Goal: Transaction & Acquisition: Register for event/course

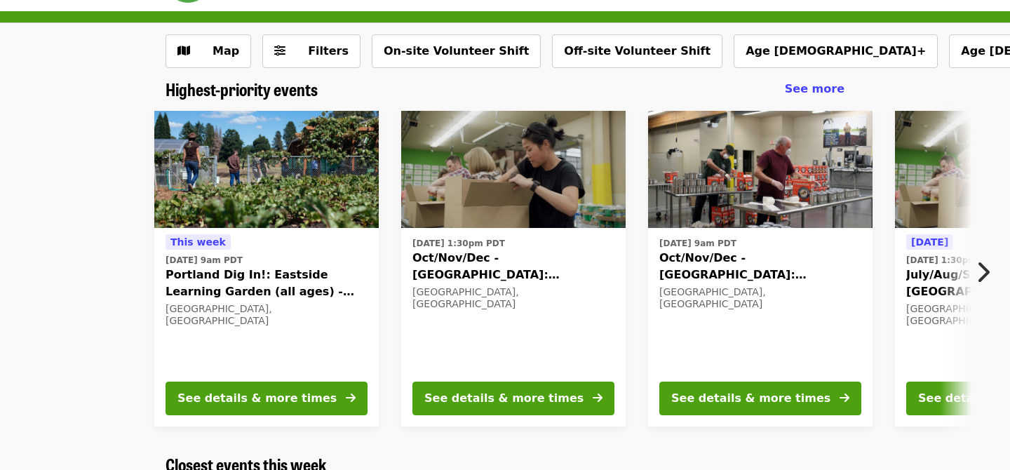
scroll to position [42, 0]
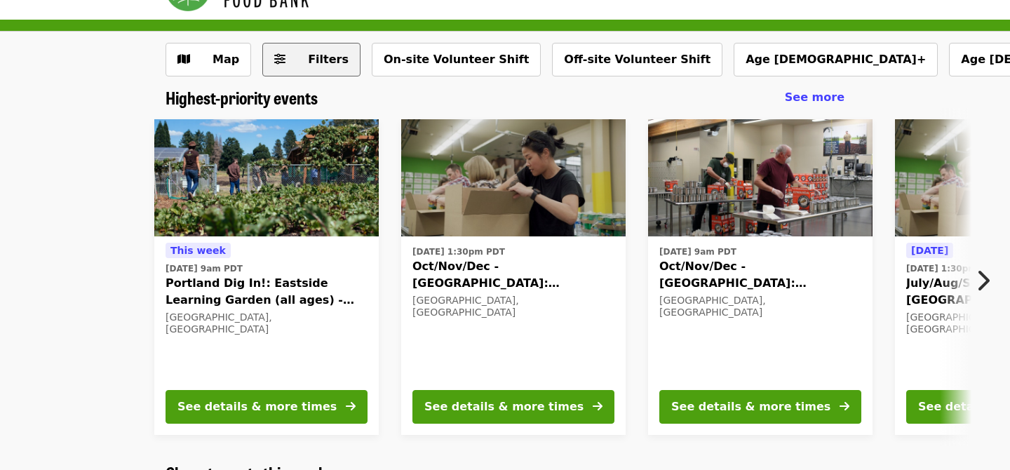
click at [315, 65] on span "Filters" at bounding box center [328, 59] width 41 height 13
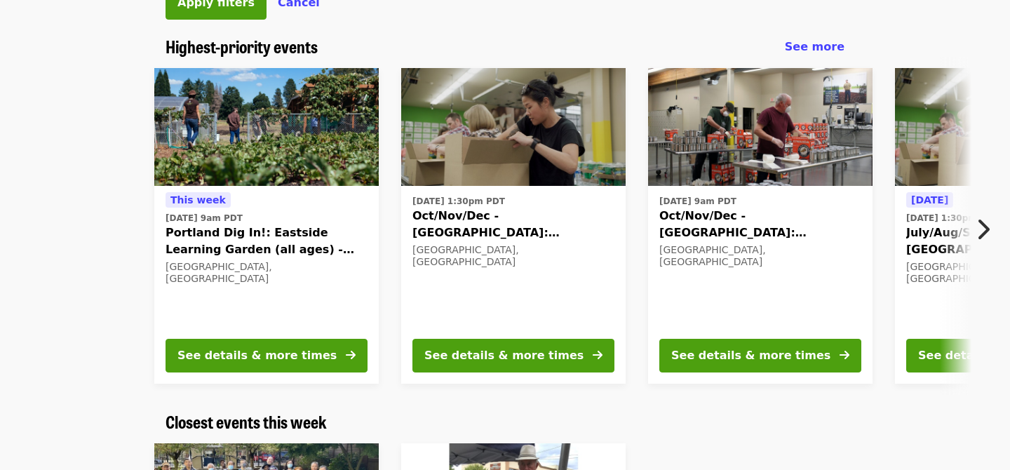
scroll to position [827, 0]
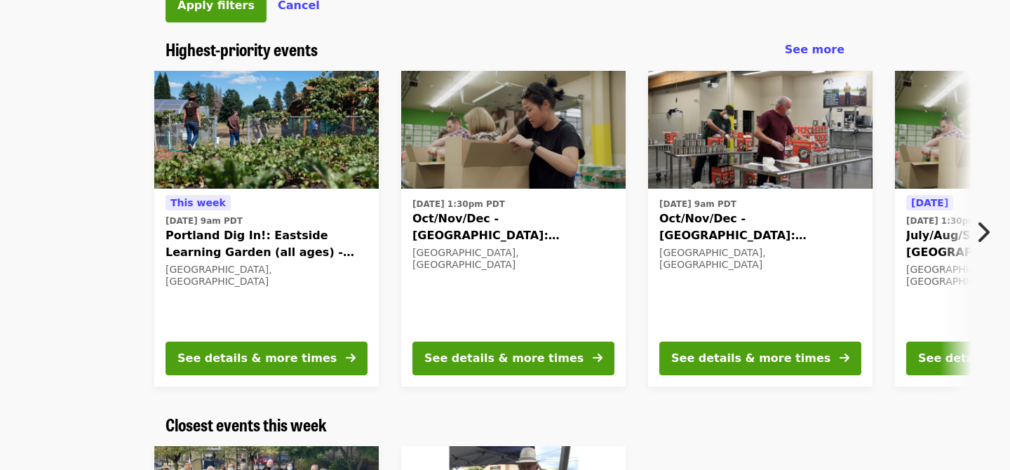
click at [989, 231] on button "Next item" at bounding box center [986, 231] width 46 height 39
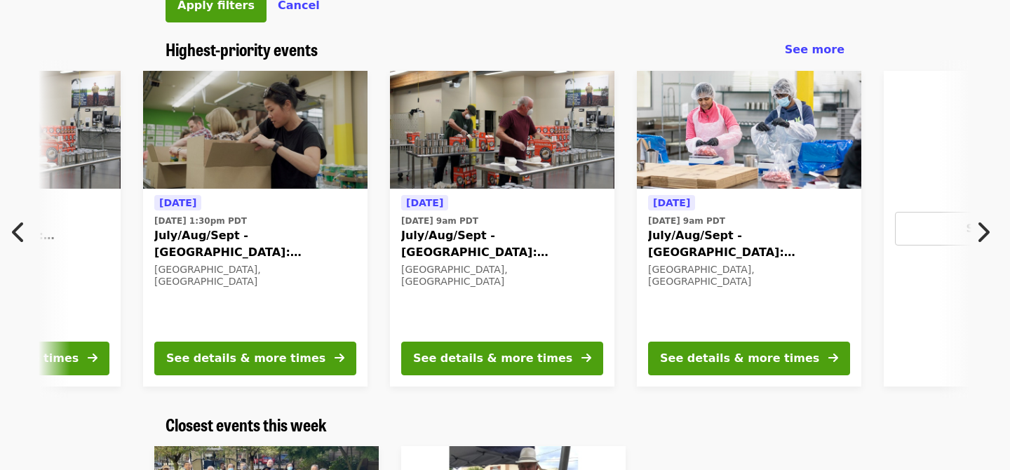
scroll to position [0, 754]
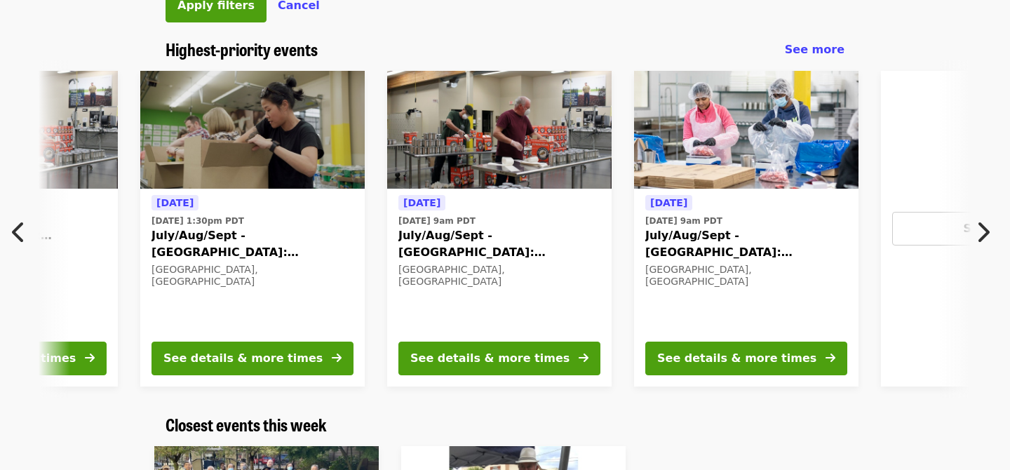
click at [989, 232] on icon "chevron-right icon" at bounding box center [982, 232] width 14 height 27
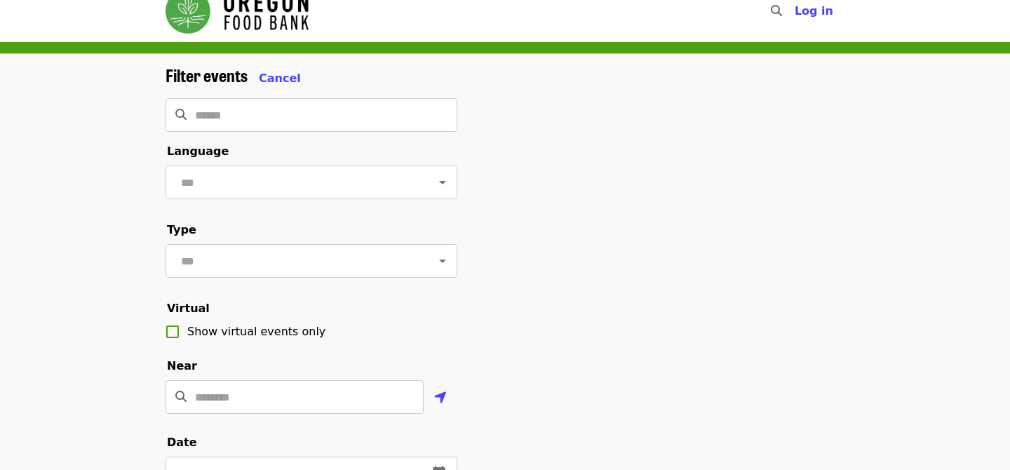
scroll to position [0, 0]
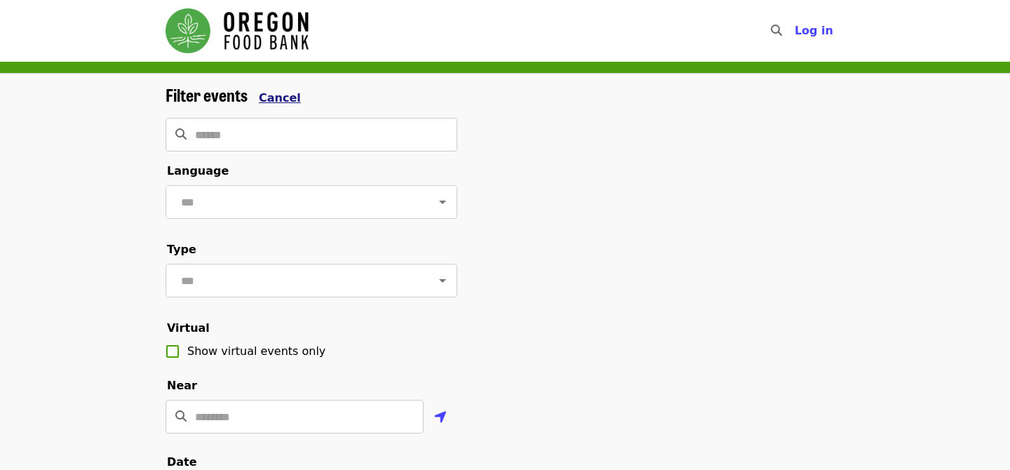
click at [273, 96] on span "Cancel" at bounding box center [280, 97] width 42 height 13
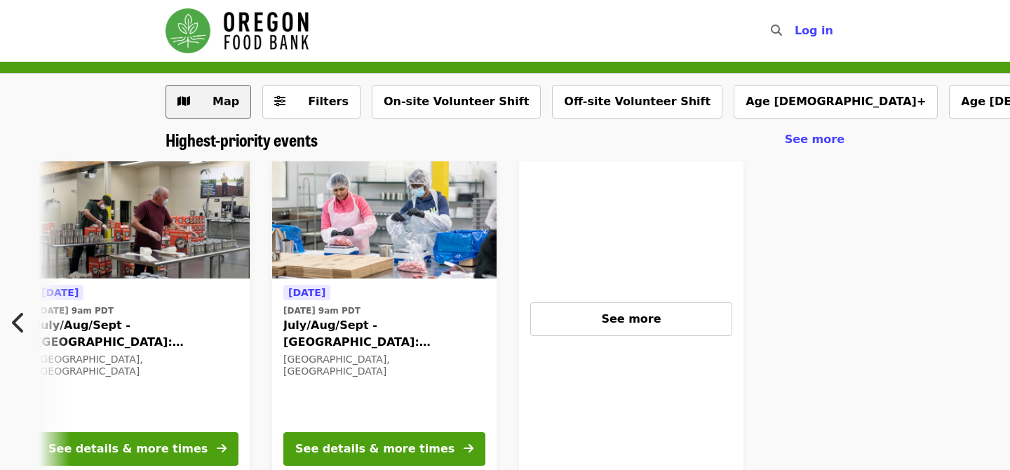
click at [213, 102] on span "Map" at bounding box center [225, 101] width 27 height 13
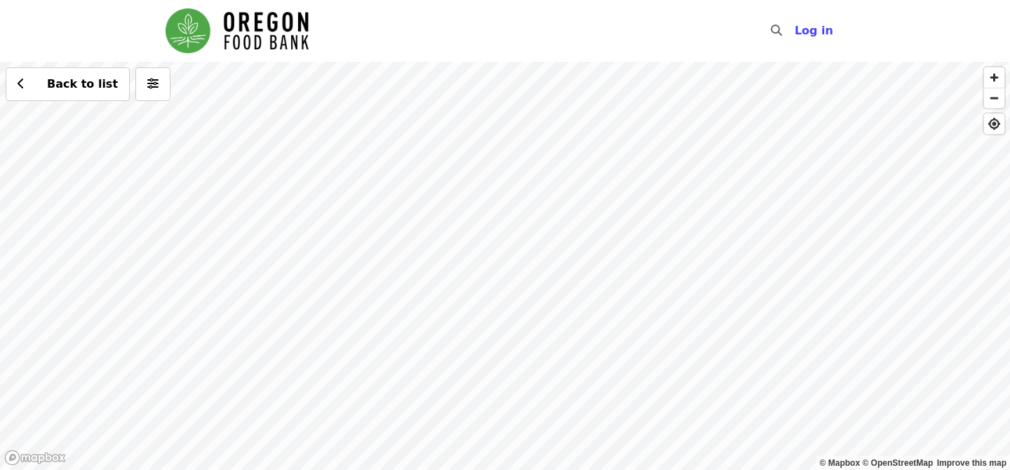
click at [337, 146] on div "Back to list" at bounding box center [505, 266] width 1010 height 408
click at [336, 171] on span "See 2 actions at this location" at bounding box center [334, 172] width 184 height 13
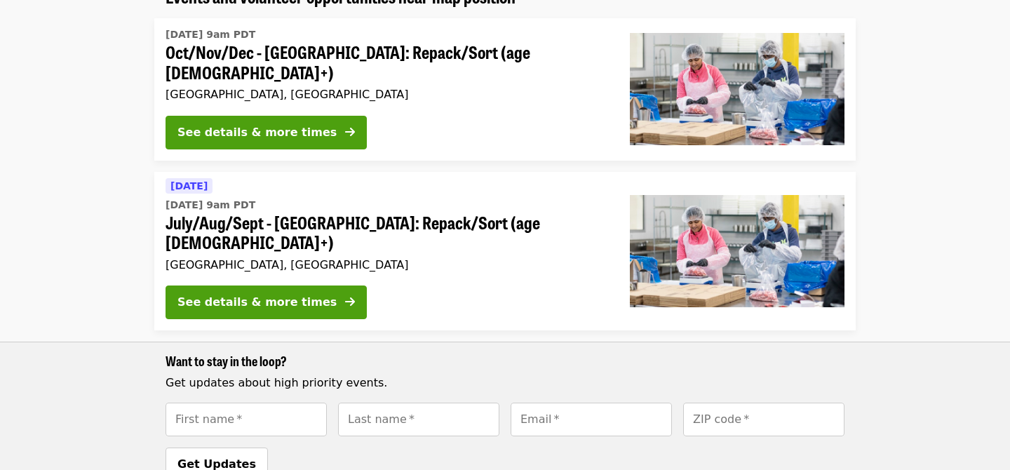
scroll to position [89, 0]
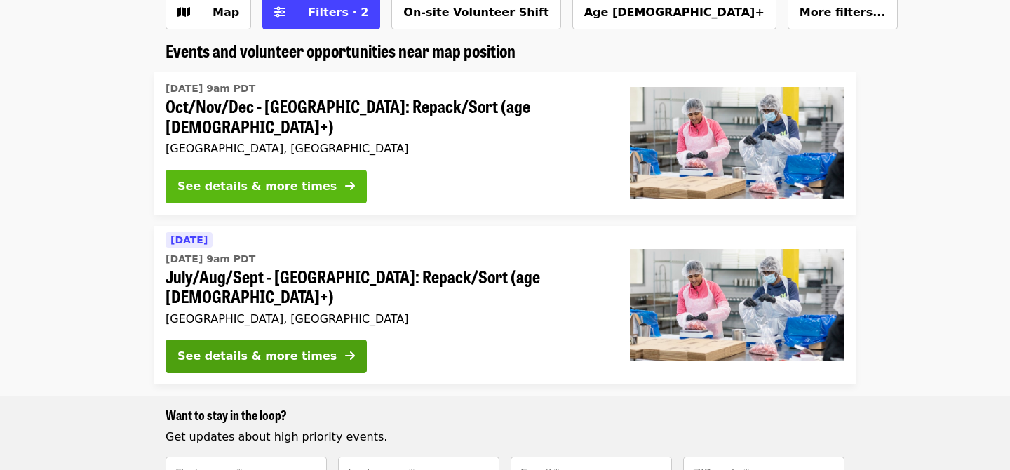
click at [223, 182] on div "See details & more times" at bounding box center [256, 186] width 159 height 17
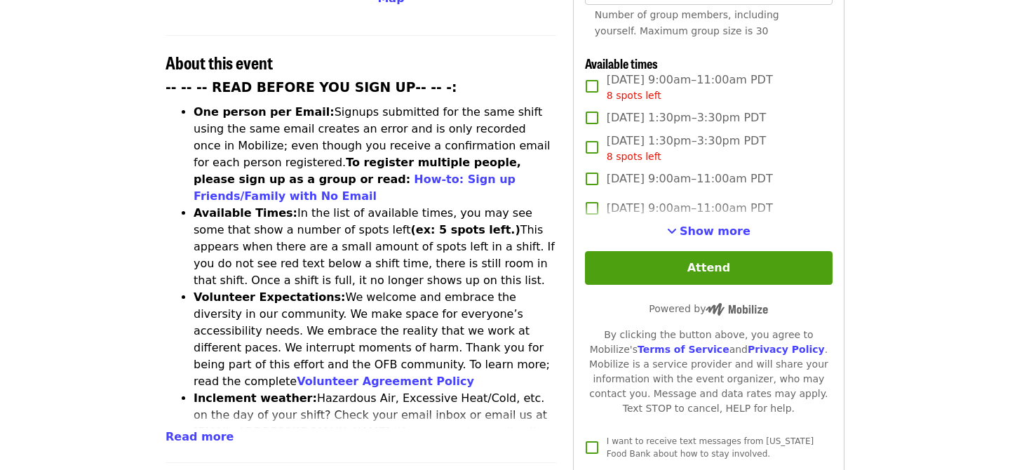
scroll to position [514, 0]
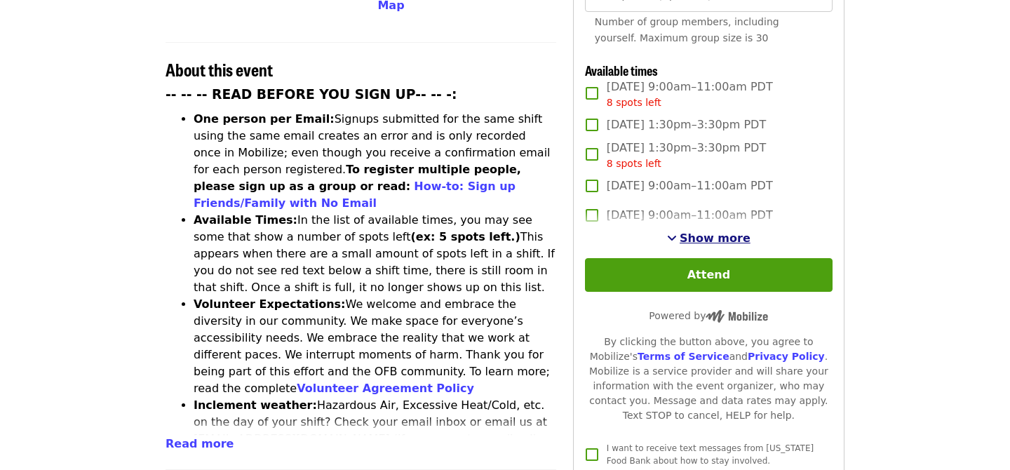
click at [693, 231] on span "Show more" at bounding box center [714, 237] width 71 height 13
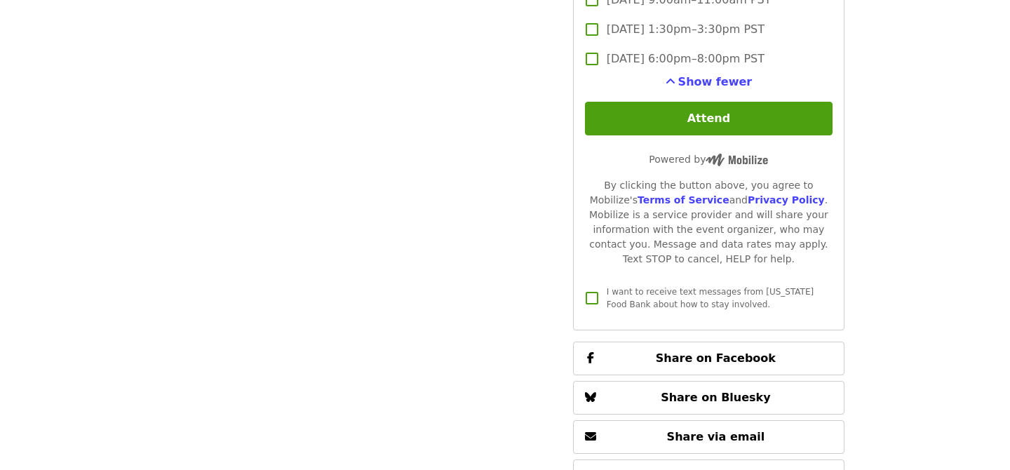
scroll to position [3065, 0]
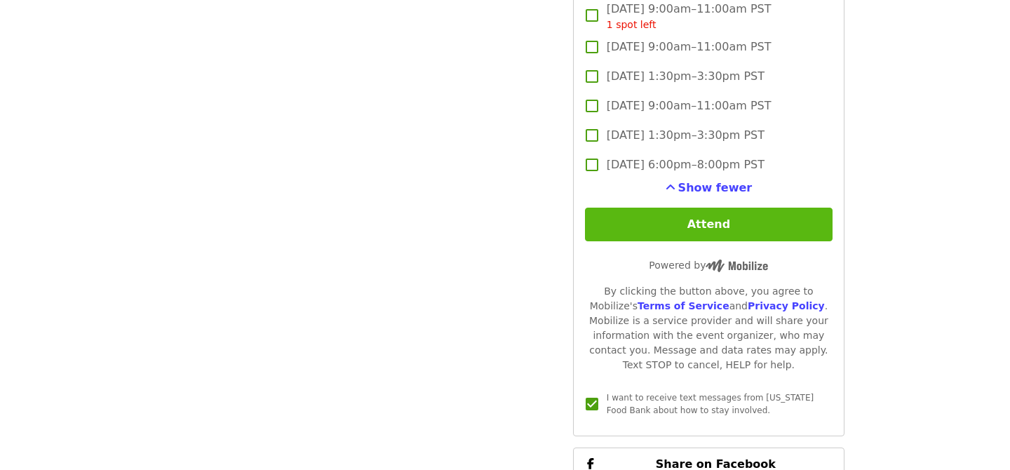
click at [704, 208] on button "Attend" at bounding box center [708, 225] width 247 height 34
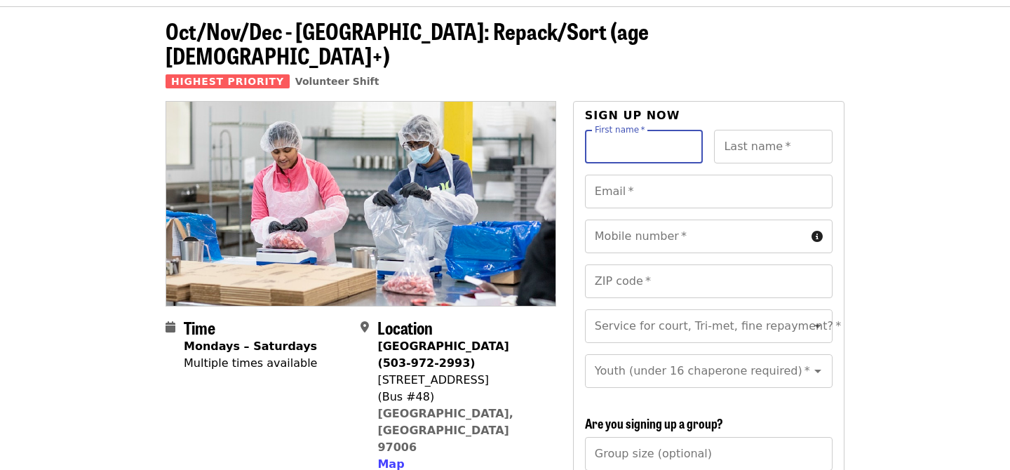
scroll to position [48, 0]
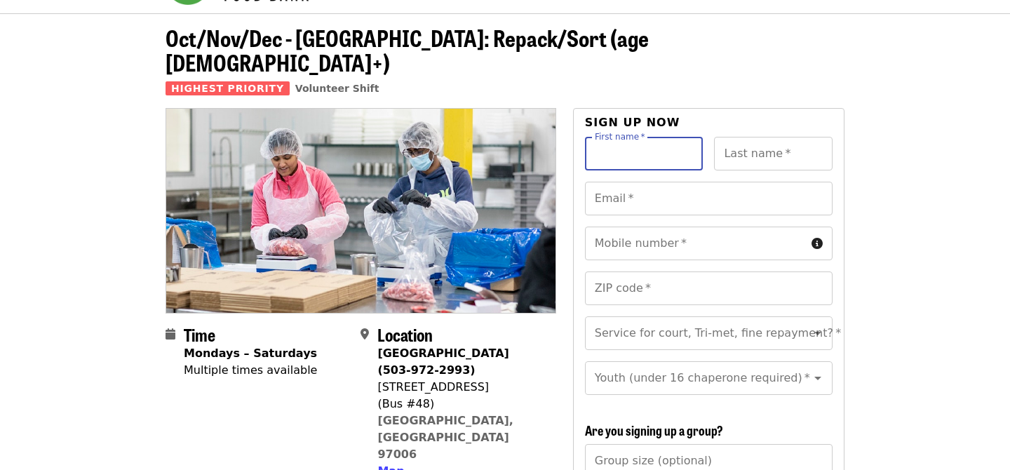
click at [625, 137] on input "First name   *" at bounding box center [644, 154] width 118 height 34
type input "******"
type input "****"
type input "**********"
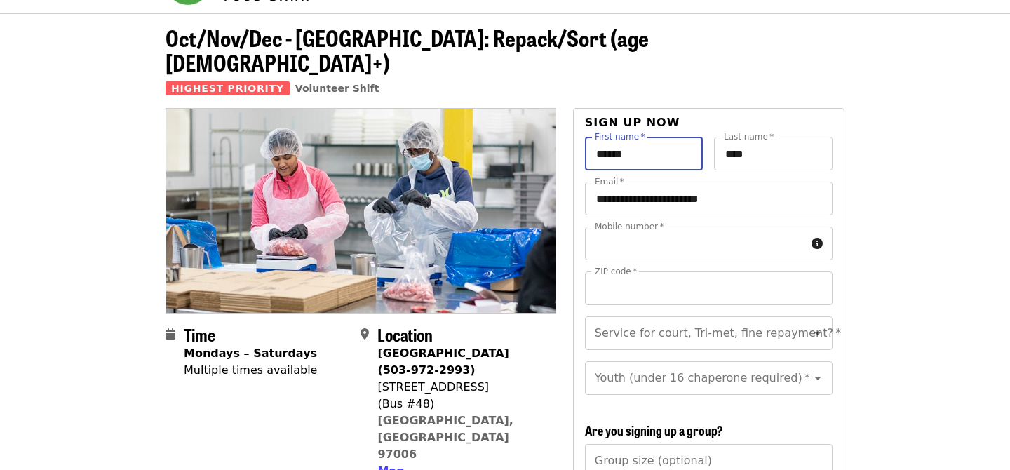
type input "**********"
type input "*****"
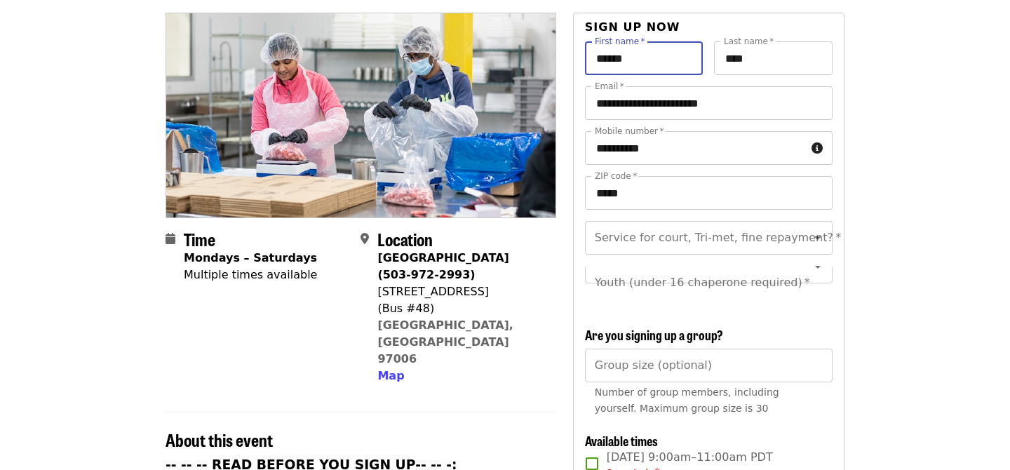
scroll to position [4, 0]
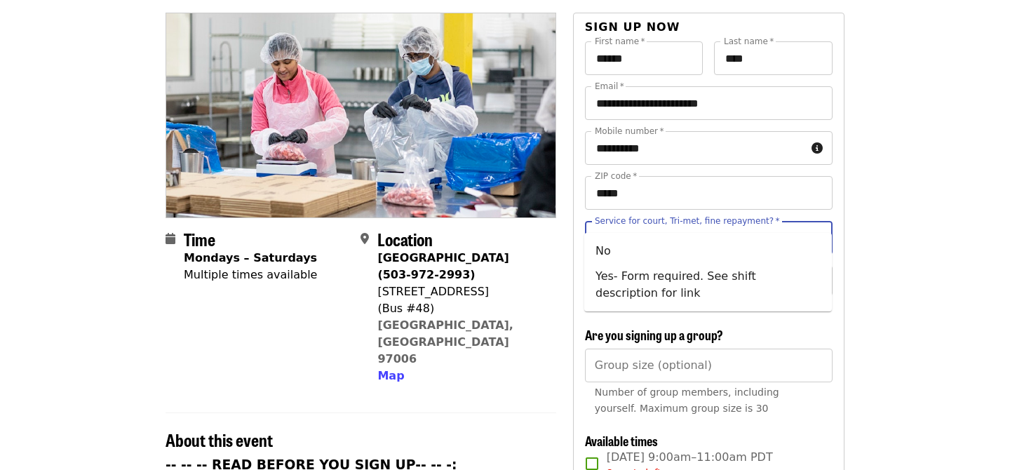
click at [665, 224] on input "Service for court, Tri-met, fine repayment?   *" at bounding box center [691, 237] width 191 height 27
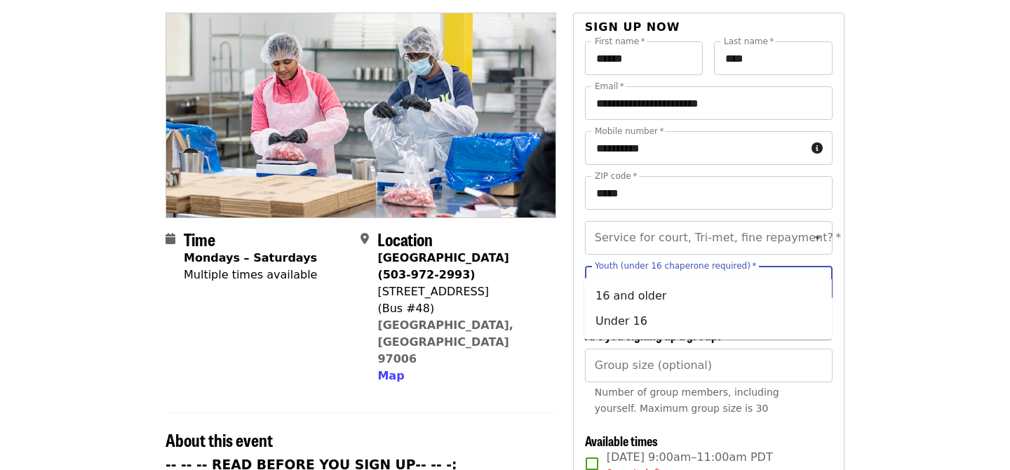
click at [742, 269] on input "Youth (under 16 chaperone required)   *" at bounding box center [691, 282] width 191 height 27
click at [707, 290] on li "16 and older" at bounding box center [707, 295] width 247 height 25
type input "**********"
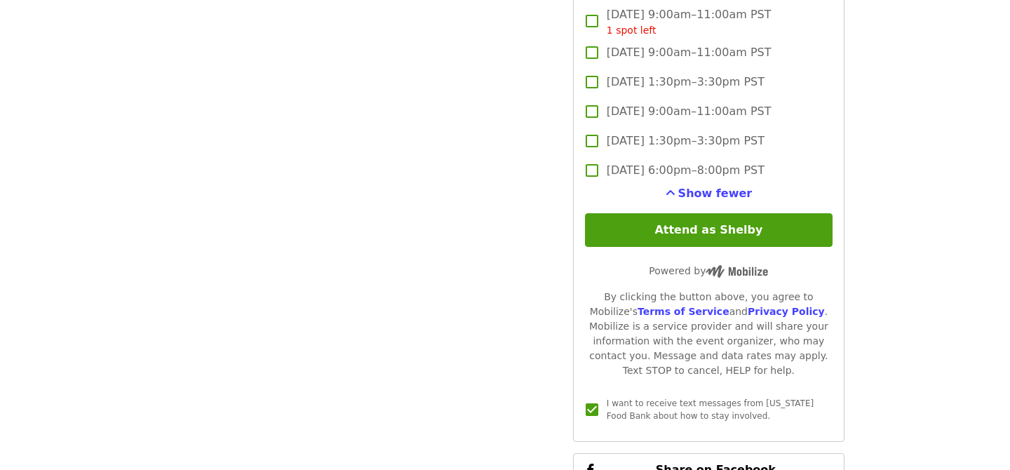
scroll to position [3034, 0]
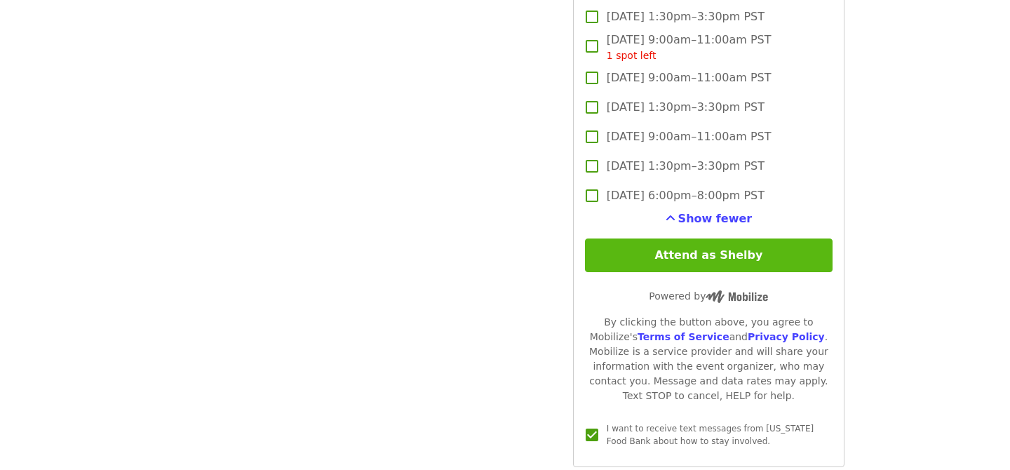
click at [710, 238] on button "Attend as Shelby" at bounding box center [708, 255] width 247 height 34
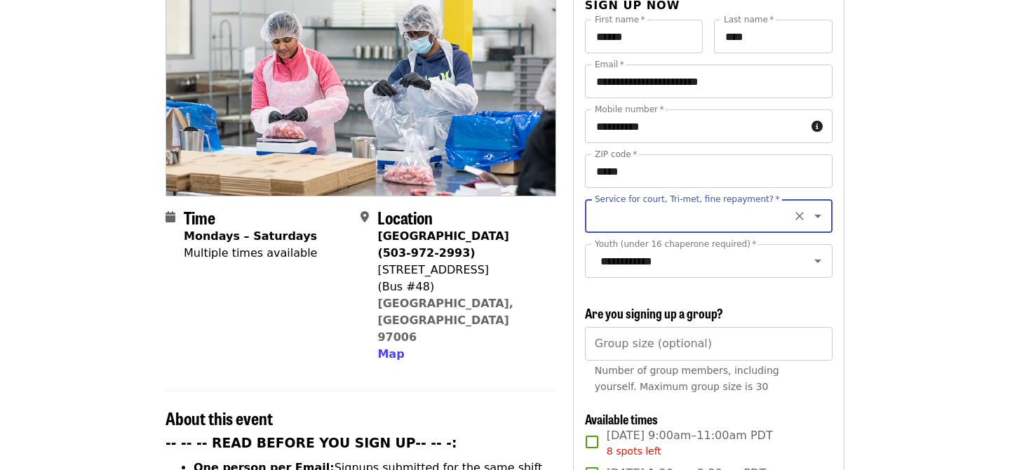
scroll to position [142, 0]
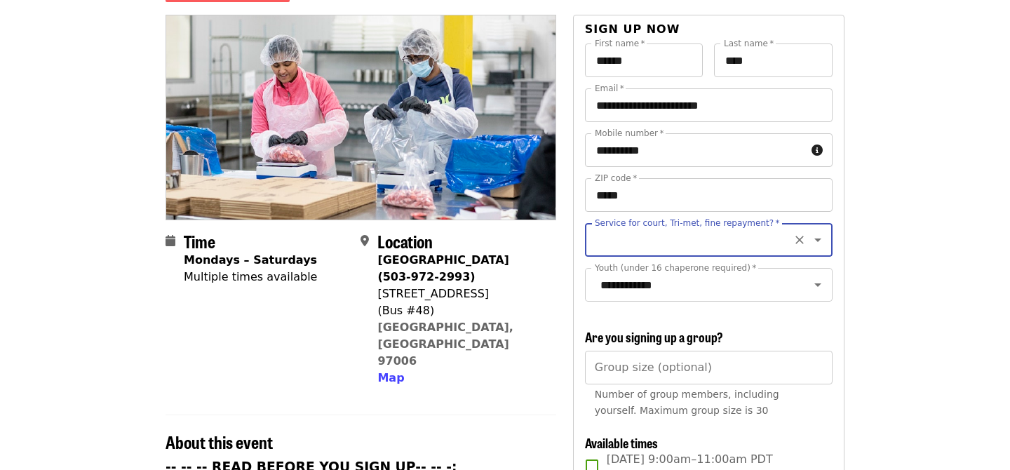
click at [724, 226] on input "Service for court, Tri-met, fine repayment?   *" at bounding box center [691, 239] width 191 height 27
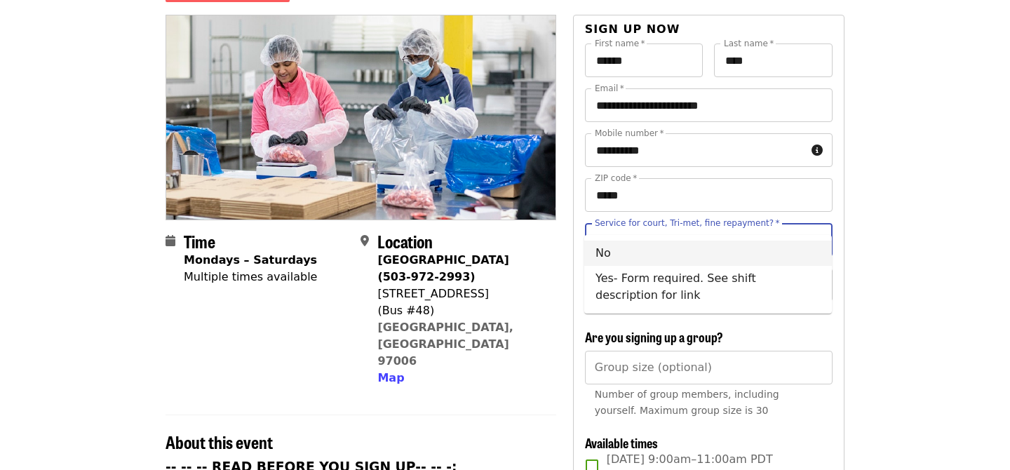
click at [770, 250] on li "No" at bounding box center [707, 252] width 247 height 25
type input "**"
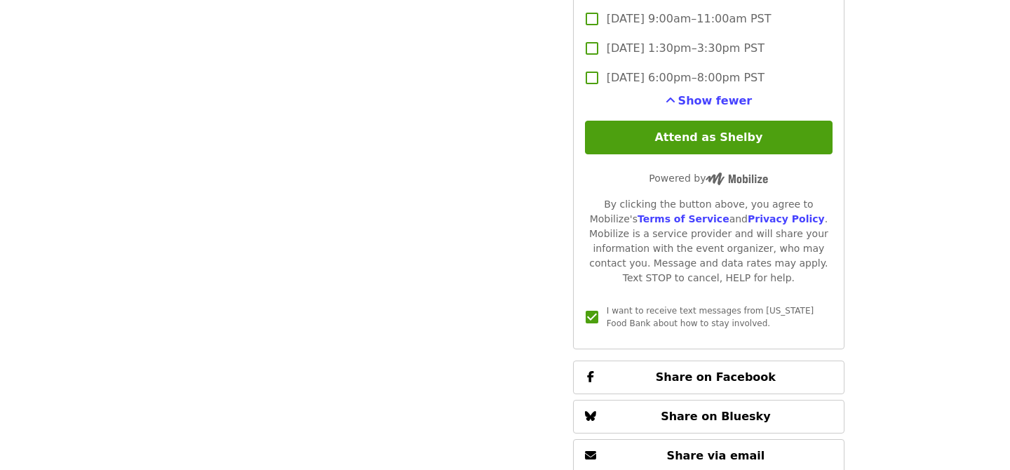
scroll to position [3148, 0]
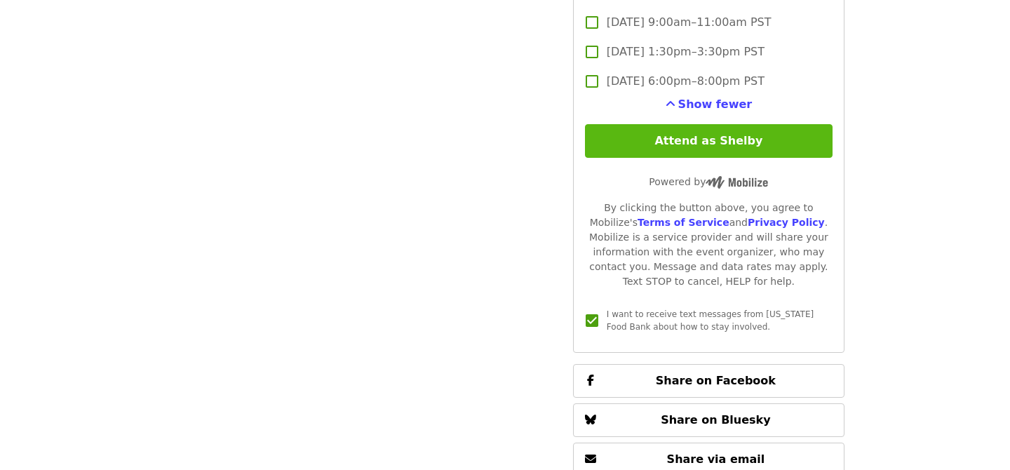
click at [780, 125] on button "Attend as Shelby" at bounding box center [708, 141] width 247 height 34
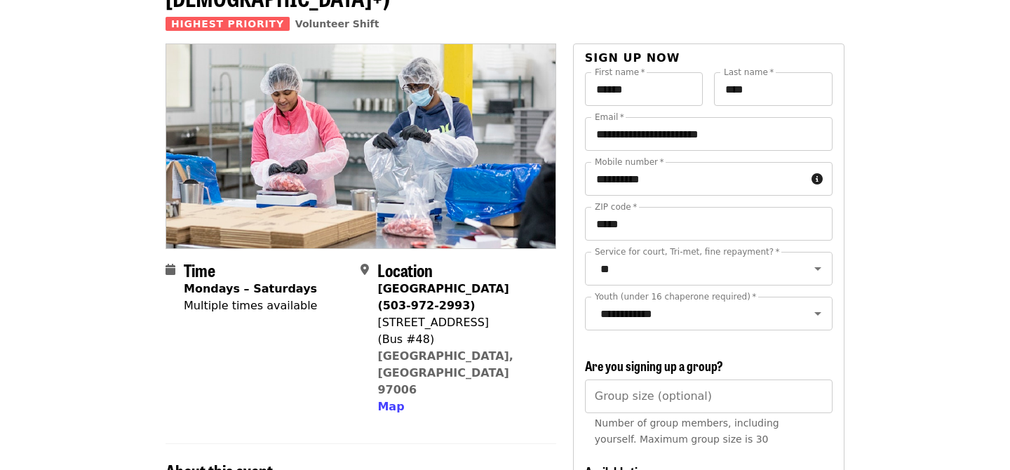
scroll to position [0, 0]
